Goal: Task Accomplishment & Management: Use online tool/utility

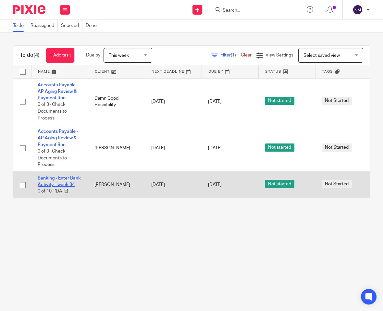
click at [52, 176] on link "Banking - Enter Bank Activity - week 34" at bounding box center [59, 181] width 43 height 11
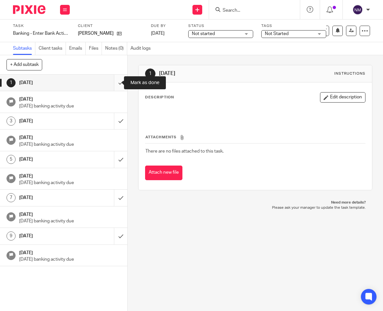
click at [114, 82] on input "submit" at bounding box center [63, 83] width 127 height 16
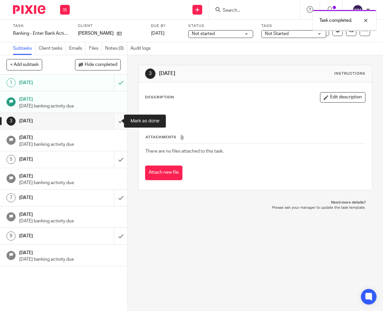
click at [115, 118] on input "submit" at bounding box center [63, 121] width 127 height 16
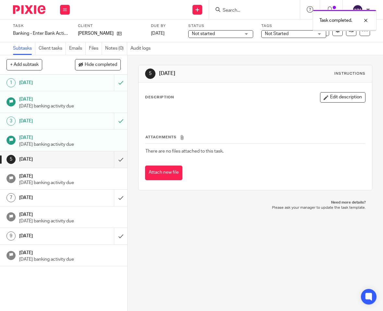
click at [30, 13] on img at bounding box center [29, 9] width 32 height 9
